Goal: Task Accomplishment & Management: Manage account settings

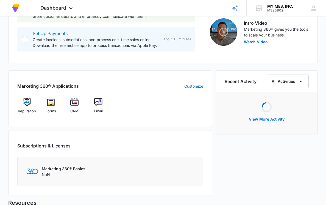
scroll to position [180, 0]
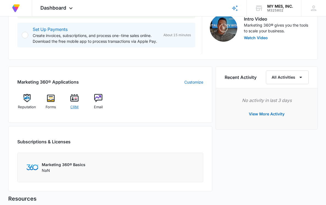
click at [76, 100] on img at bounding box center [74, 98] width 8 height 8
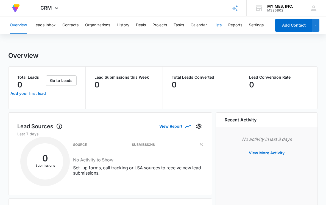
click at [220, 26] on button "Lists" at bounding box center [217, 25] width 8 height 18
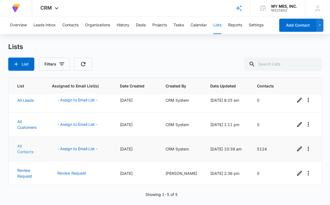
scroll to position [13, 0]
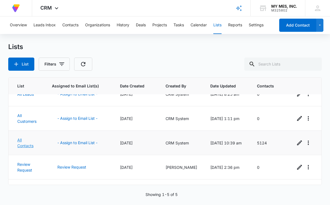
click at [21, 144] on link "All Contacts" at bounding box center [25, 143] width 16 height 10
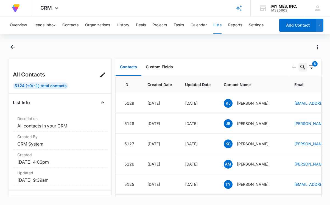
click at [299, 69] on icon "Search..." at bounding box center [302, 67] width 7 height 7
paste input "sbritt@lapazhospital.org"
type input "sbritt@lapazhospital.org"
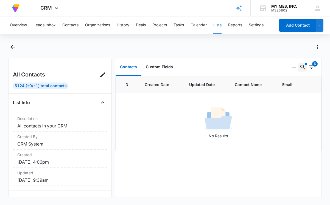
click at [300, 65] on icon "Search..." at bounding box center [302, 67] width 7 height 7
click at [290, 84] on icon "Clear" at bounding box center [292, 85] width 7 height 7
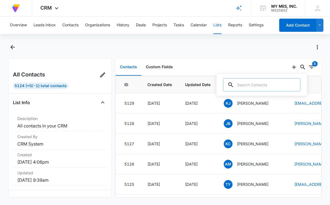
click at [244, 66] on div "Contacts Custom Fields" at bounding box center [202, 67] width 174 height 18
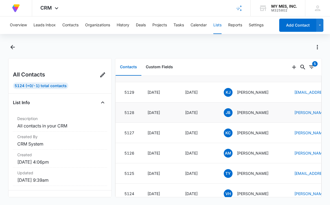
scroll to position [18, 0]
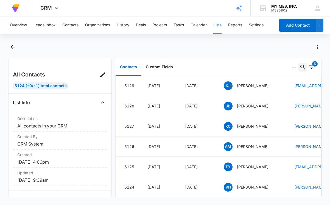
click at [299, 69] on icon "Search..." at bounding box center [302, 67] width 7 height 7
paste input "devin.king@integrishealth.org"
type input "devin.king@integrishealth.org"
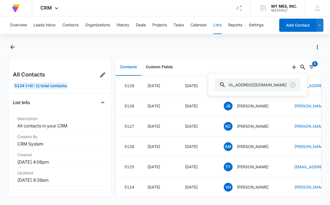
scroll to position [0, 0]
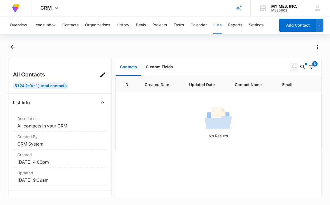
click at [292, 68] on icon "Add" at bounding box center [294, 67] width 4 height 4
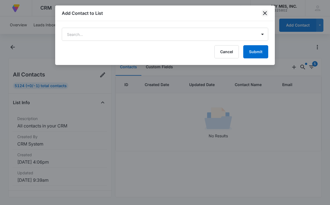
click at [265, 15] on icon "close" at bounding box center [264, 13] width 7 height 7
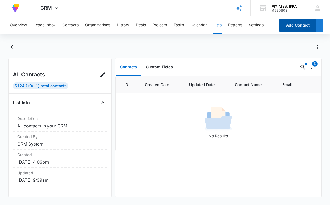
click at [289, 24] on button "Add Contact" at bounding box center [297, 25] width 37 height 13
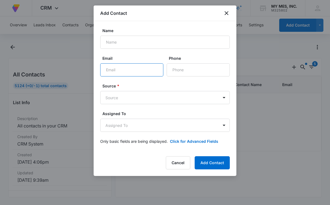
paste input "devin.king@integrishealth.org"
drag, startPoint x: 105, startPoint y: 71, endPoint x: 123, endPoint y: 70, distance: 18.4
click at [105, 71] on input "devin.king@integrishealth.org" at bounding box center [131, 69] width 63 height 13
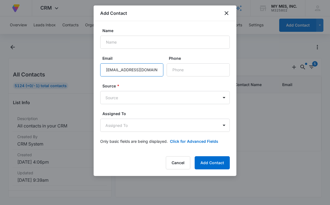
type input "devin.king@integrishealth.org"
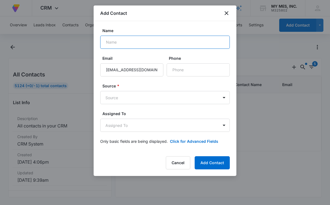
click at [133, 40] on input "Name" at bounding box center [164, 42] width 129 height 13
type input "Devin King"
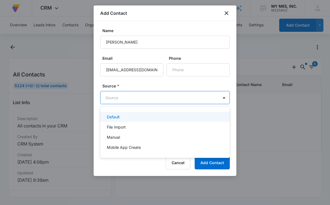
click at [144, 96] on body "At Volusion, we work hard to foster a great work environment where everyone fee…" at bounding box center [165, 102] width 330 height 205
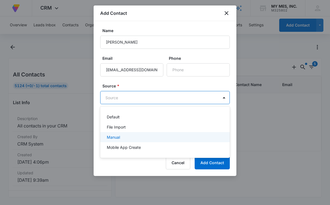
drag, startPoint x: 126, startPoint y: 137, endPoint x: 135, endPoint y: 137, distance: 8.8
click at [126, 137] on div "Manual" at bounding box center [164, 137] width 115 height 6
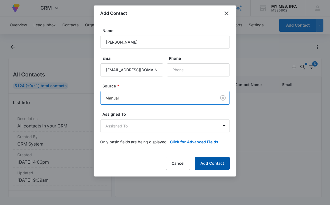
click at [208, 166] on button "Add Contact" at bounding box center [211, 163] width 35 height 13
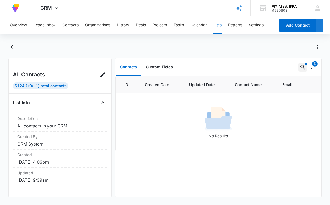
click at [300, 67] on icon "Search..." at bounding box center [302, 67] width 5 height 5
click at [298, 63] on button "Search..." at bounding box center [302, 67] width 9 height 9
click at [217, 28] on button "Lists" at bounding box center [217, 25] width 8 height 18
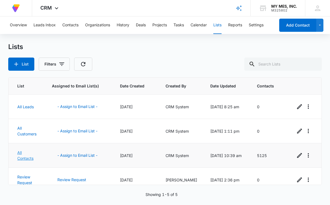
click at [19, 157] on link "All Contacts" at bounding box center [25, 155] width 16 height 10
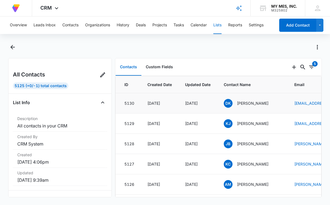
click at [129, 103] on div "5130" at bounding box center [129, 103] width 10 height 6
click at [232, 103] on span "DK" at bounding box center [228, 103] width 9 height 9
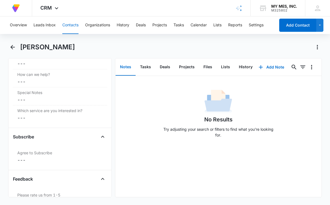
scroll to position [530, 0]
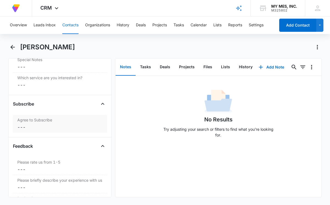
click at [29, 122] on label "Agree to Subscribe" at bounding box center [59, 120] width 85 height 6
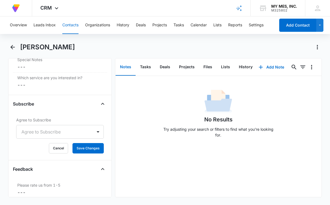
click at [34, 134] on div at bounding box center [53, 132] width 64 height 8
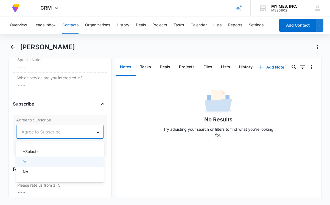
click at [29, 162] on p "Yes" at bounding box center [26, 162] width 7 height 6
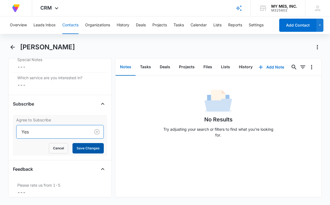
click at [89, 150] on button "Save Changes" at bounding box center [87, 148] width 31 height 10
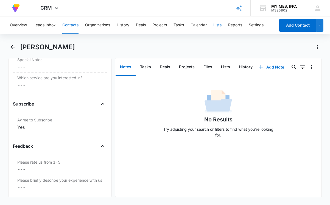
click at [218, 24] on button "Lists" at bounding box center [217, 25] width 8 height 18
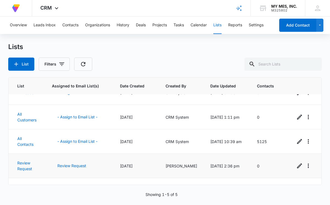
scroll to position [36, 0]
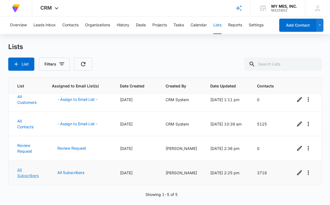
click at [35, 171] on link "All Subscribers" at bounding box center [27, 173] width 21 height 10
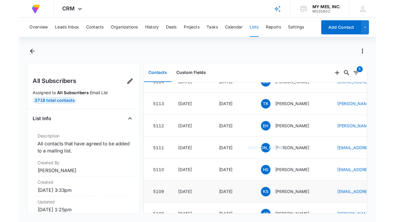
scroll to position [363, 0]
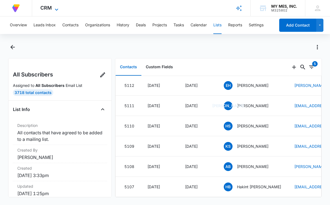
click at [57, 8] on icon at bounding box center [56, 9] width 7 height 7
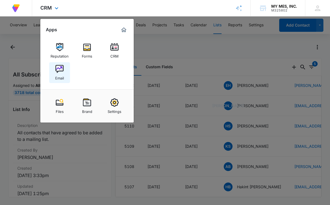
click at [54, 73] on link "Email" at bounding box center [59, 72] width 21 height 21
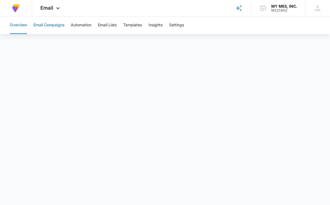
click at [50, 23] on button "Email Campaigns" at bounding box center [48, 25] width 31 height 18
